Goal: Find specific page/section: Find specific page/section

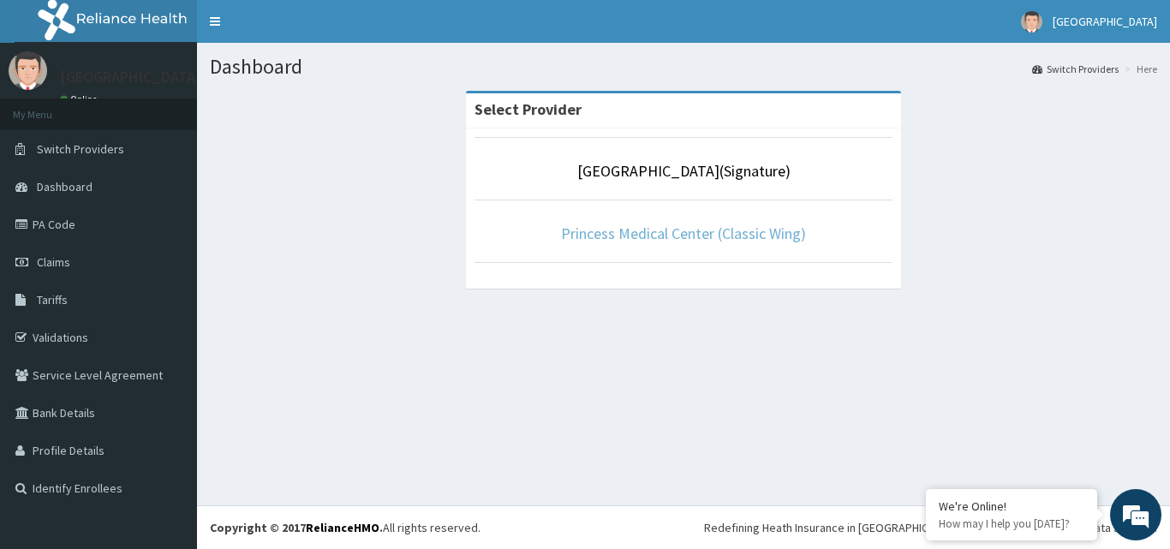
click at [683, 236] on link "Princess Medical Center (Classic Wing)" at bounding box center [683, 234] width 245 height 20
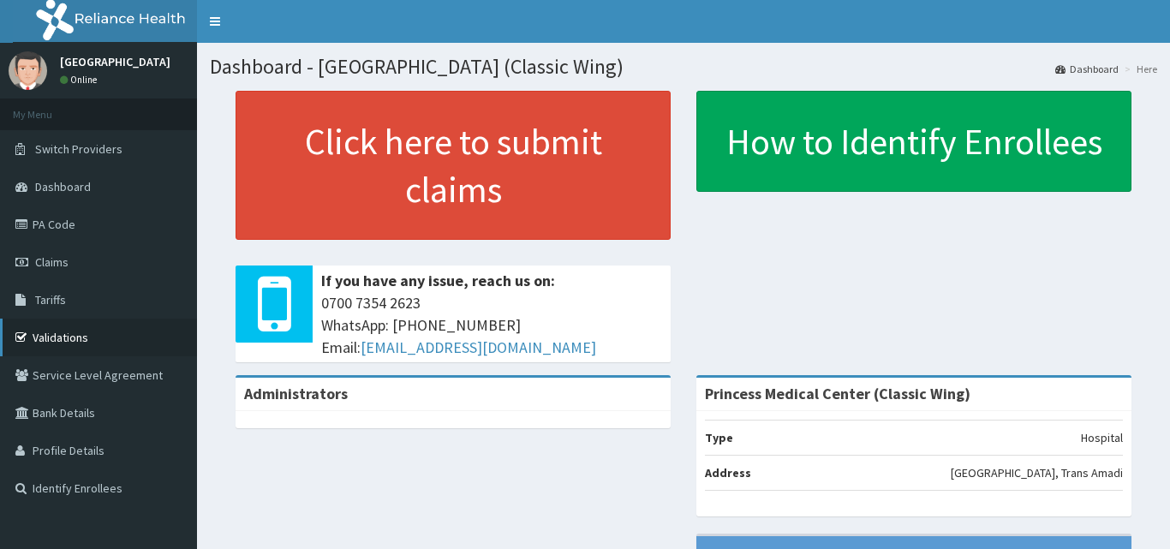
click at [60, 332] on link "Validations" at bounding box center [98, 338] width 197 height 38
drag, startPoint x: 60, startPoint y: 332, endPoint x: 194, endPoint y: 335, distance: 133.6
click at [60, 332] on link "Validations" at bounding box center [98, 338] width 197 height 38
